Goal: Navigation & Orientation: Find specific page/section

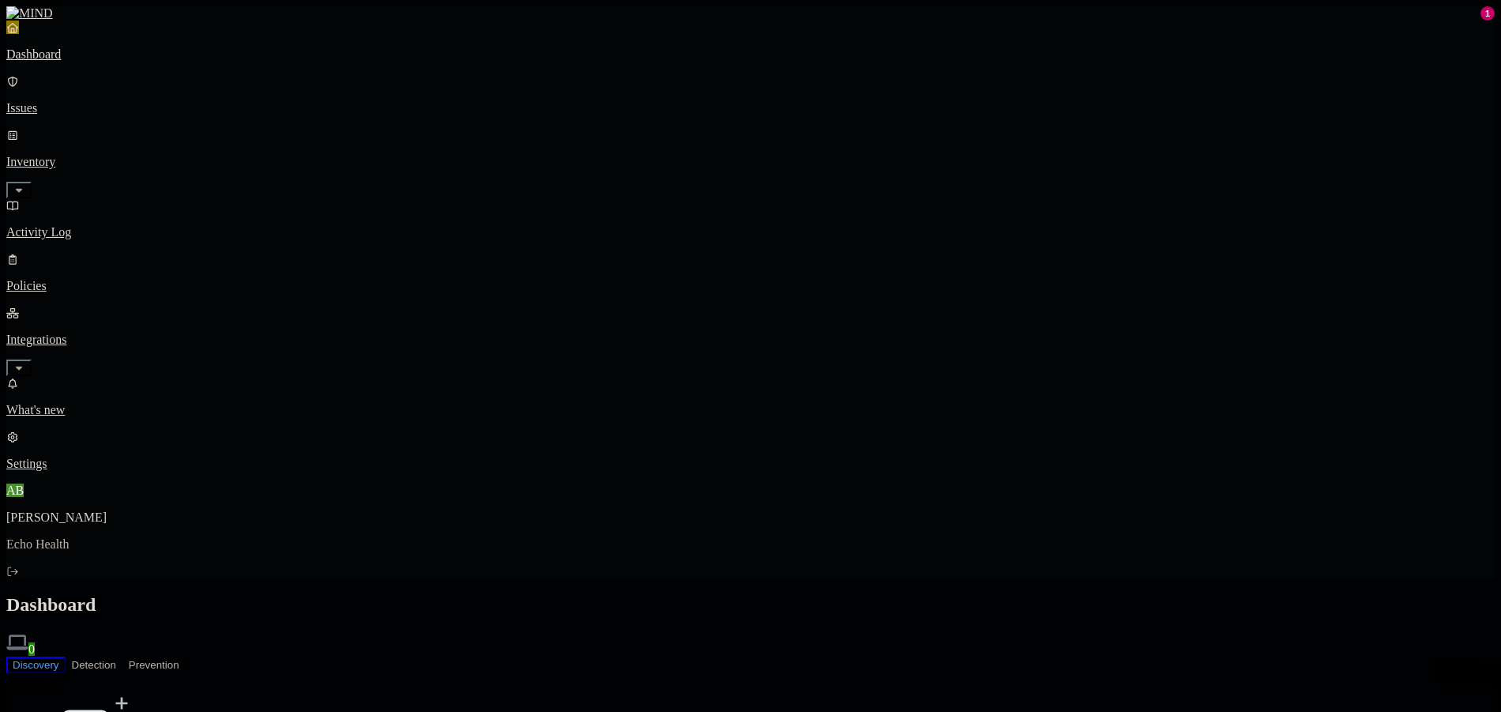
drag, startPoint x: 1081, startPoint y: 192, endPoint x: 1090, endPoint y: 197, distance: 10.6
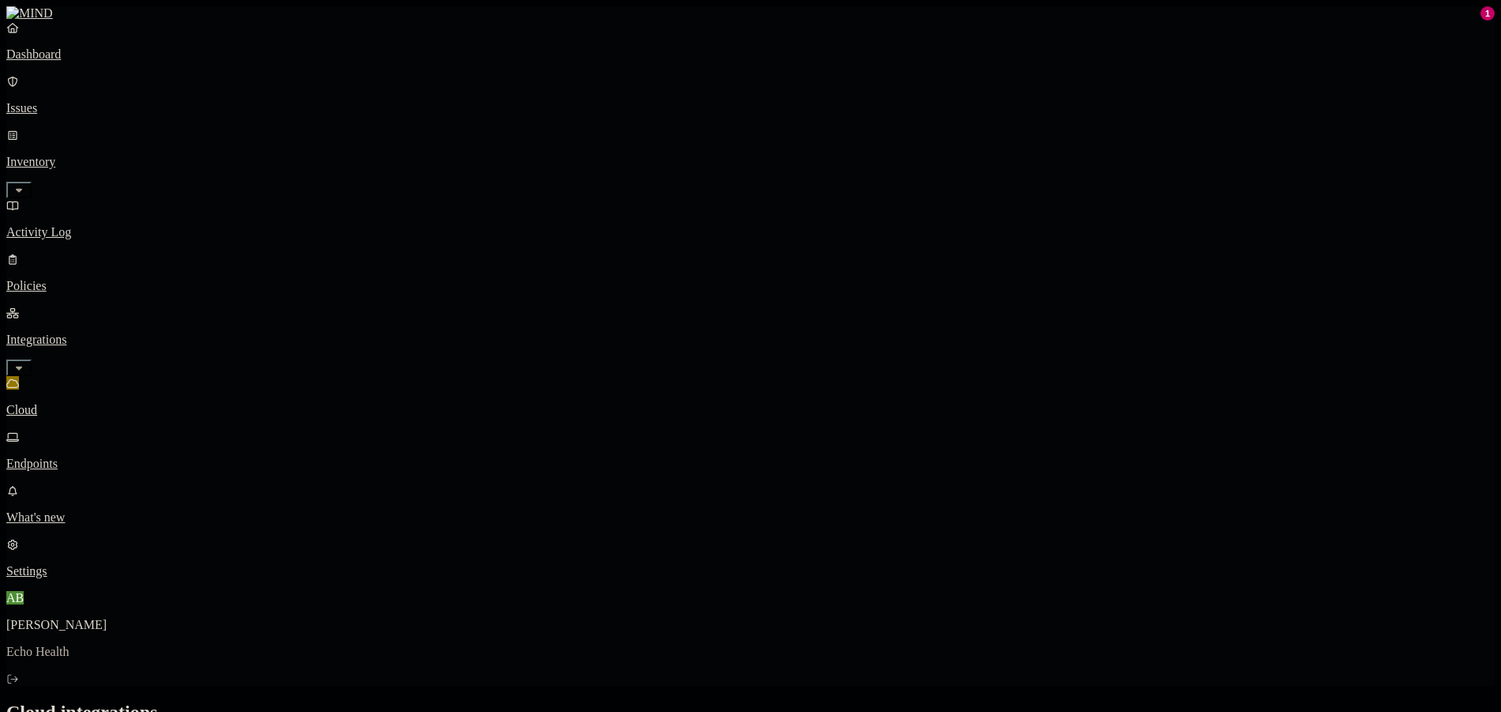
click at [113, 578] on p "Settings" at bounding box center [750, 571] width 1488 height 14
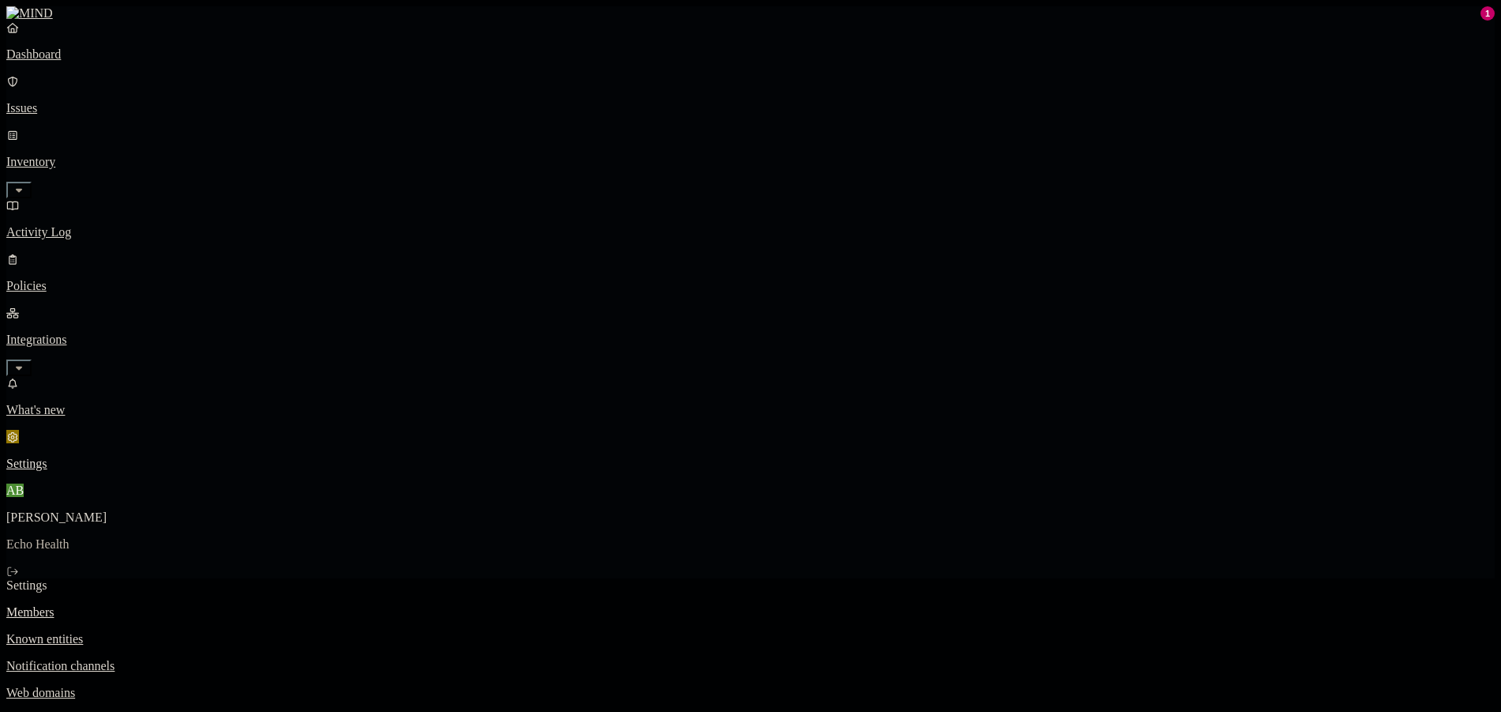
click at [267, 632] on p "Known entities" at bounding box center [750, 639] width 1488 height 14
click at [275, 659] on p "Notification channels" at bounding box center [750, 666] width 1488 height 14
click at [280, 632] on p "Known entities" at bounding box center [750, 639] width 1488 height 14
click at [289, 659] on p "Notification channels" at bounding box center [750, 666] width 1488 height 14
click at [295, 632] on p "Known entities" at bounding box center [750, 639] width 1488 height 14
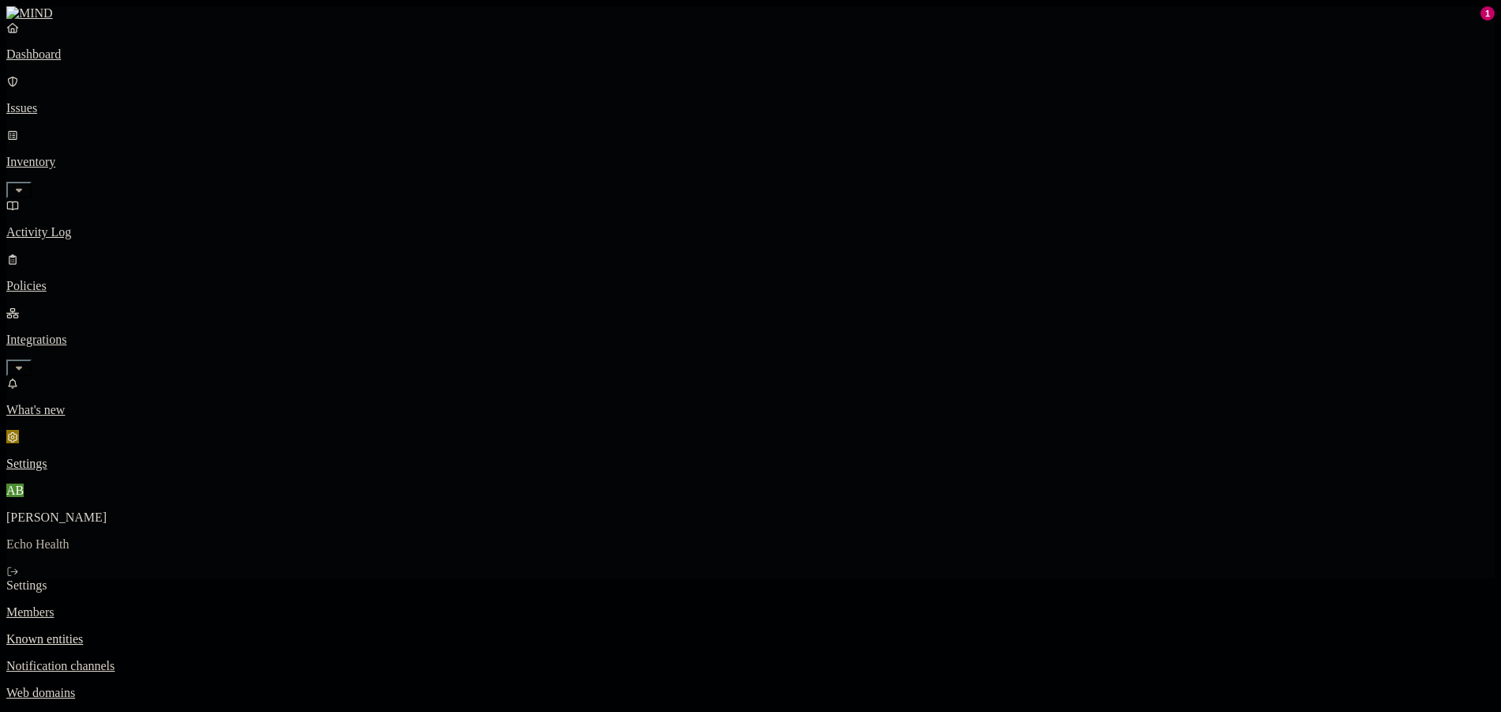
click at [306, 686] on p "Web domains" at bounding box center [750, 693] width 1488 height 14
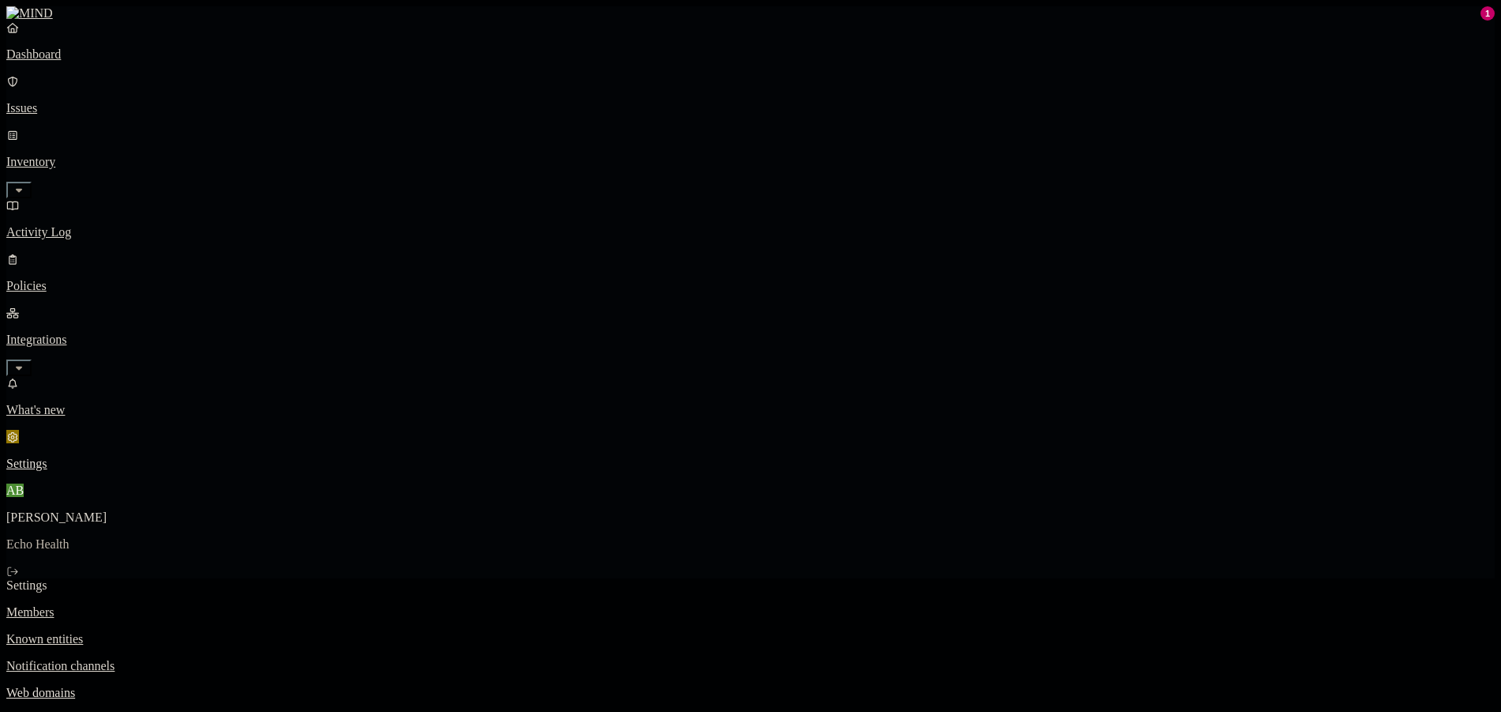
click at [292, 711] on link "Branding" at bounding box center [750, 719] width 1488 height 14
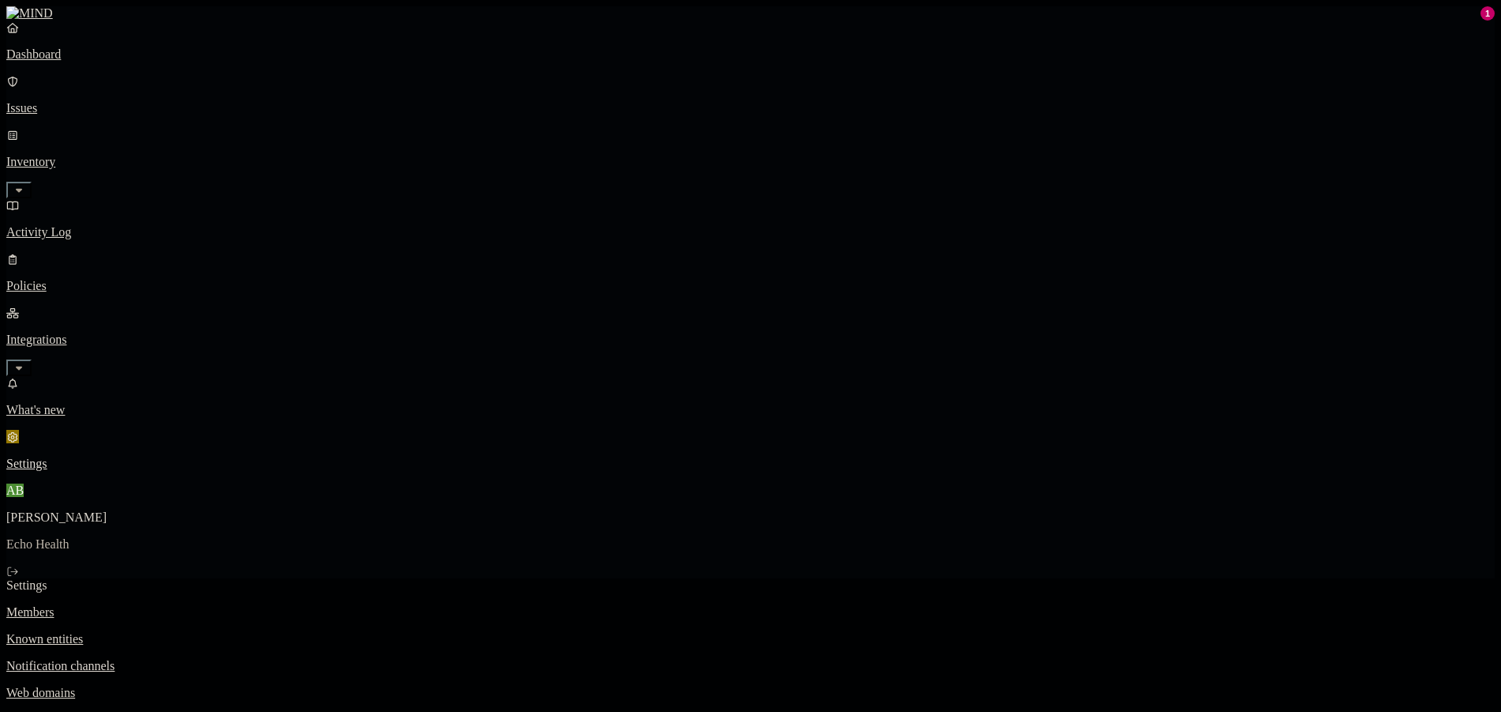
click at [253, 659] on p "Notification channels" at bounding box center [750, 666] width 1488 height 14
click at [254, 605] on link "Members" at bounding box center [750, 612] width 1488 height 14
click at [70, 62] on p "Dashboard" at bounding box center [750, 54] width 1488 height 14
click at [67, 101] on p "Issues" at bounding box center [750, 108] width 1488 height 14
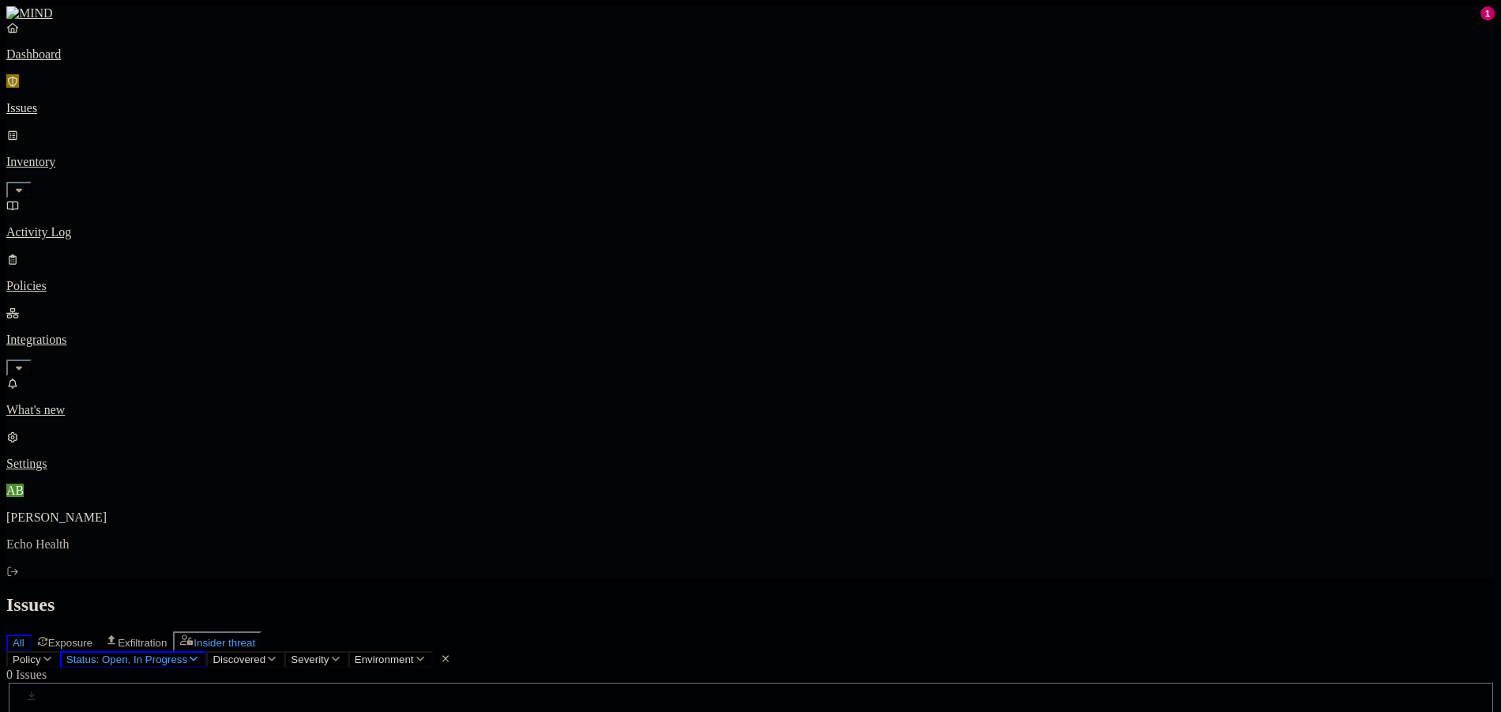
click at [255, 637] on span "Insider threat" at bounding box center [225, 643] width 62 height 12
click at [24, 637] on span "All" at bounding box center [19, 643] width 12 height 12
click at [88, 252] on link "Policies" at bounding box center [750, 272] width 1488 height 41
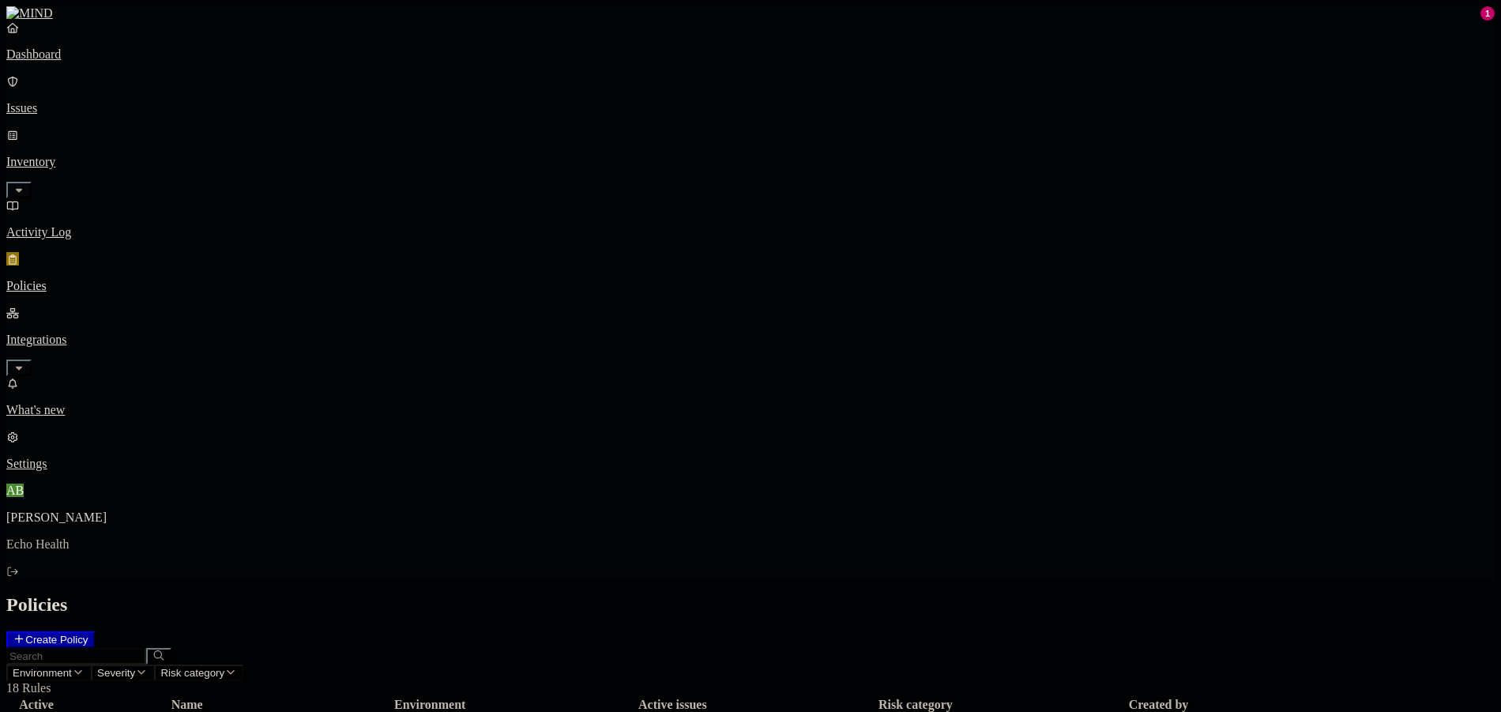
click at [25, 185] on icon "button" at bounding box center [19, 190] width 13 height 10
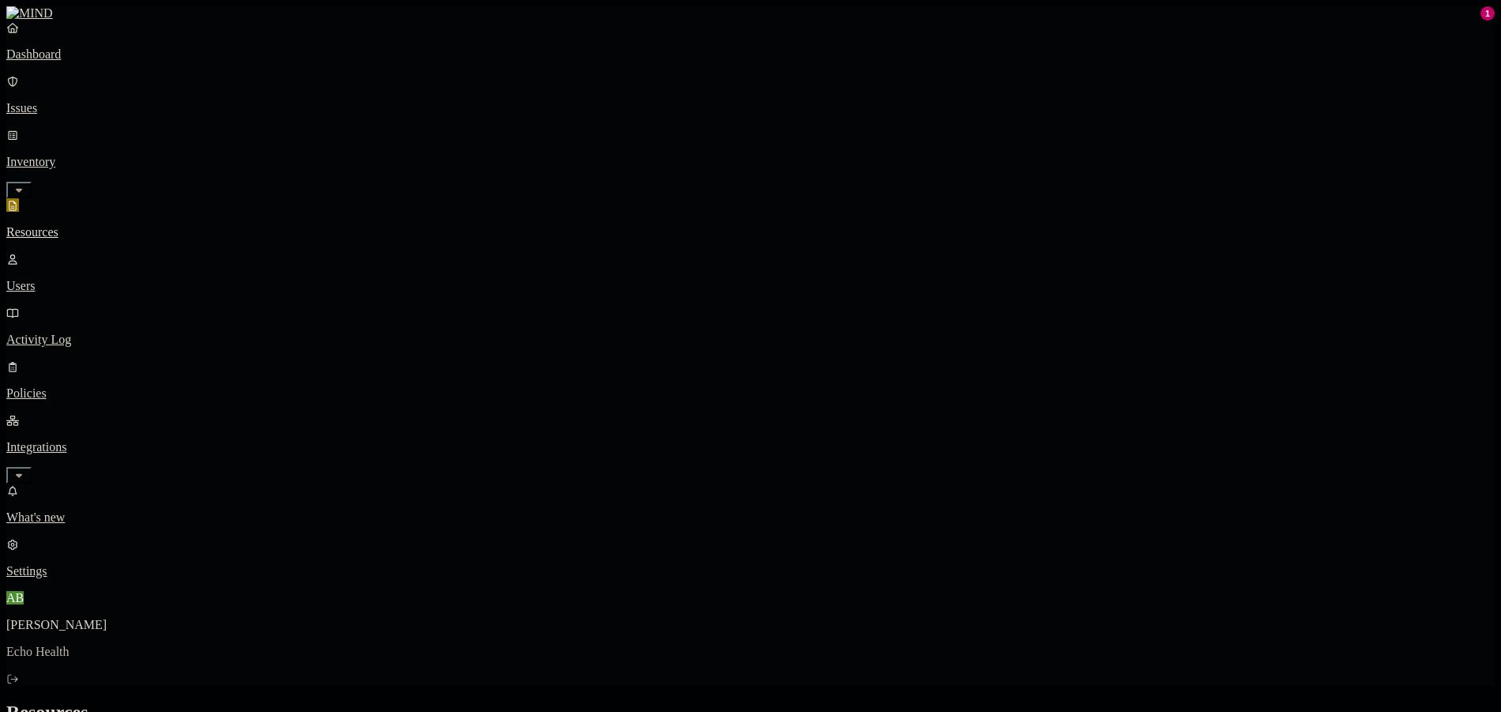
click at [118, 279] on p "Users" at bounding box center [750, 286] width 1488 height 14
click at [88, 306] on link "Activity Log" at bounding box center [750, 326] width 1488 height 41
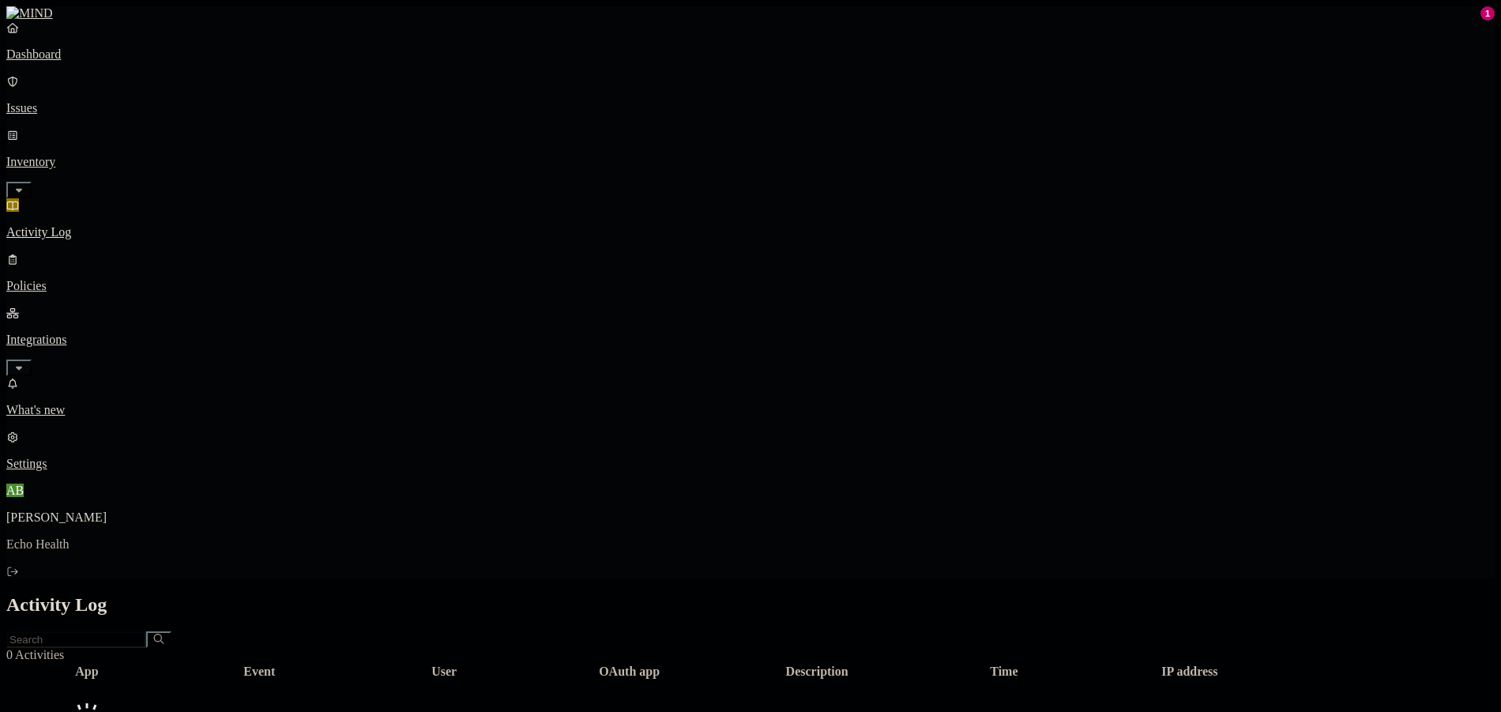
click at [95, 333] on p "Integrations" at bounding box center [750, 340] width 1488 height 14
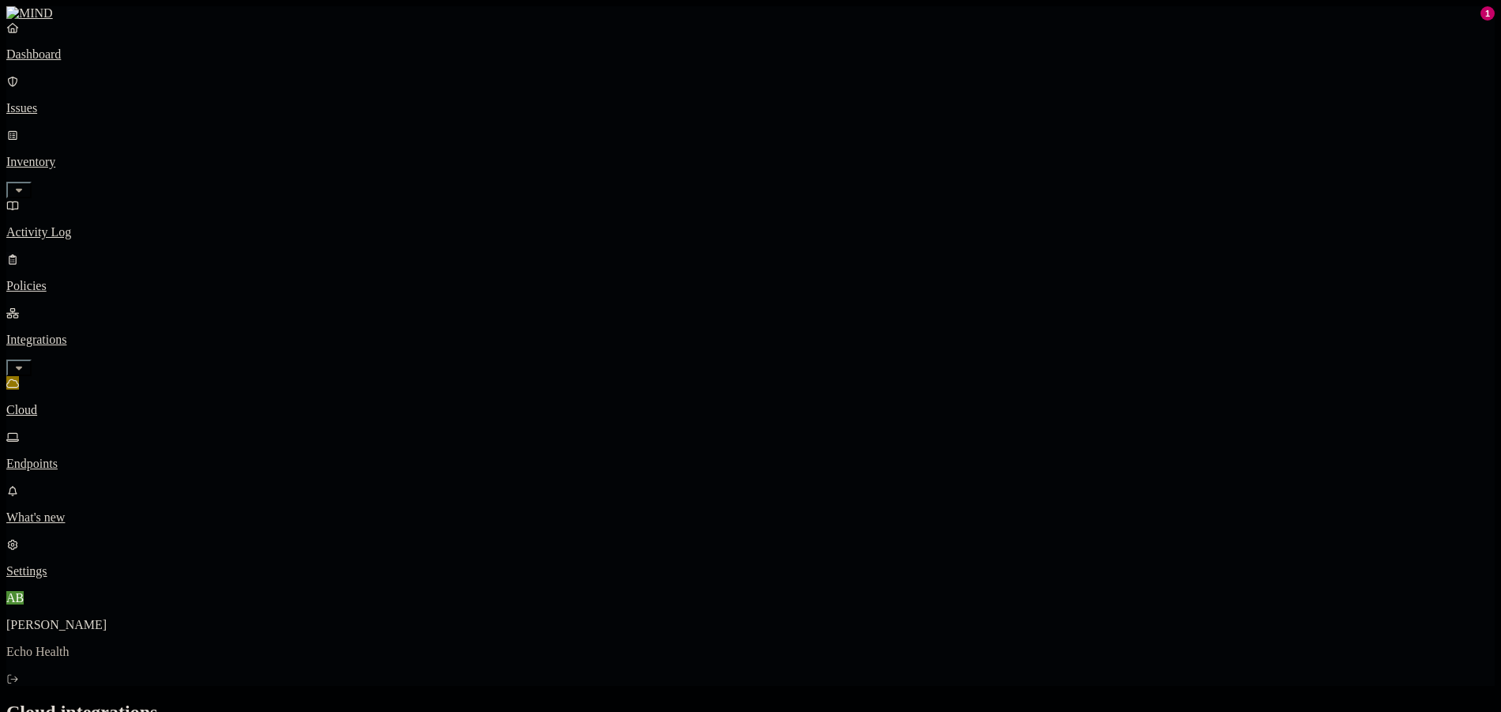
click at [134, 279] on p "Policies" at bounding box center [750, 286] width 1488 height 14
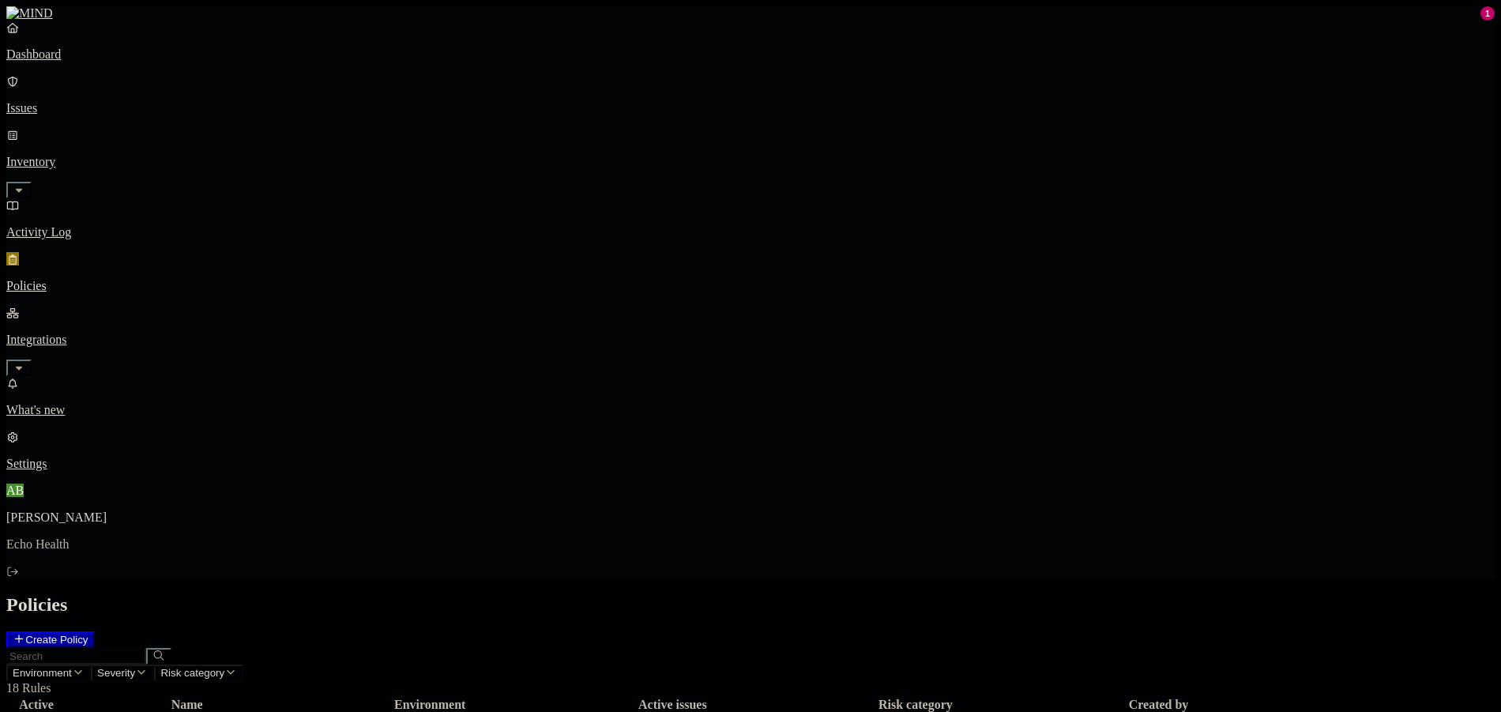
click at [60, 471] on p "Settings" at bounding box center [750, 464] width 1488 height 14
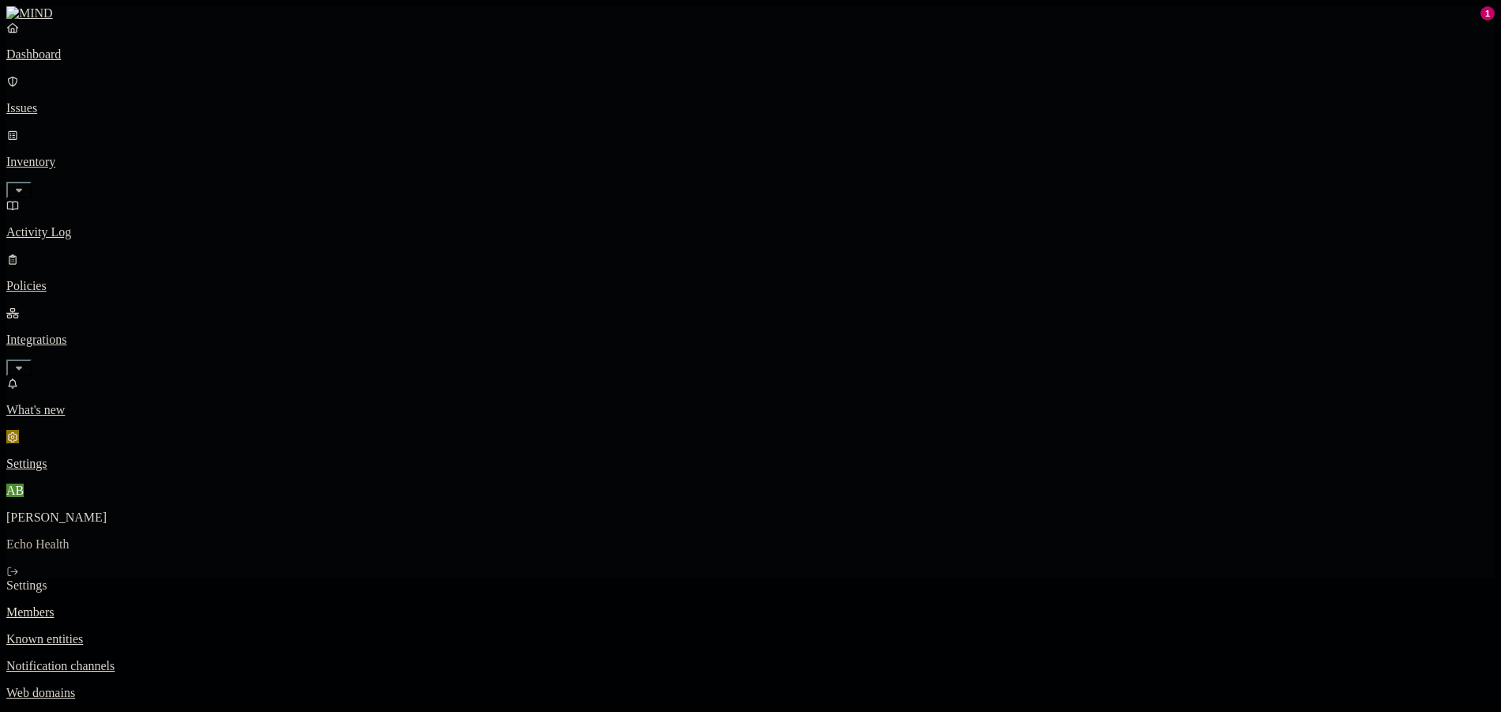
click at [108, 62] on p "Dashboard" at bounding box center [750, 54] width 1488 height 14
click at [122, 101] on p "Issues" at bounding box center [750, 108] width 1488 height 14
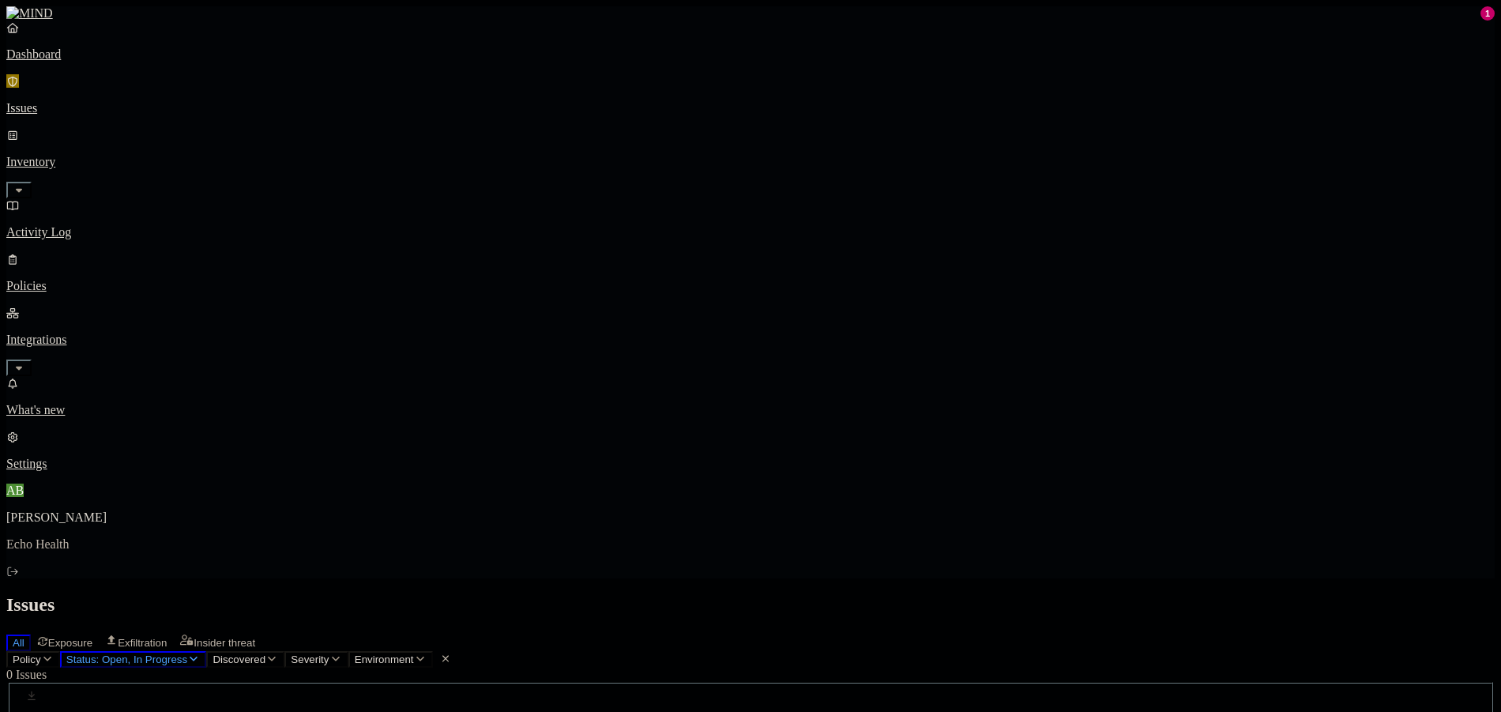
click at [100, 62] on p "Dashboard" at bounding box center [750, 54] width 1488 height 14
